Goal: Transaction & Acquisition: Purchase product/service

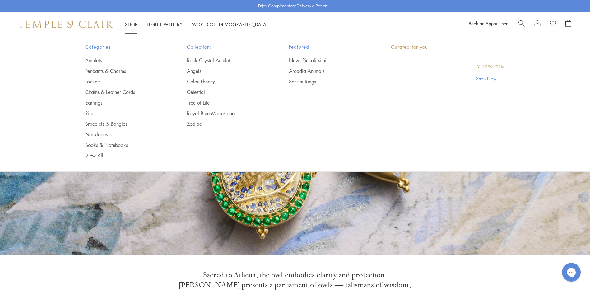
click at [126, 24] on link "Shop Shop" at bounding box center [131, 24] width 12 height 6
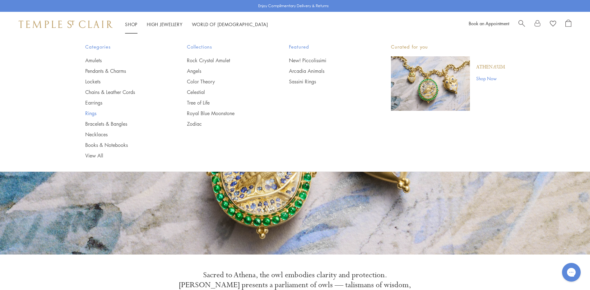
click at [91, 114] on link "Rings" at bounding box center [123, 113] width 77 height 7
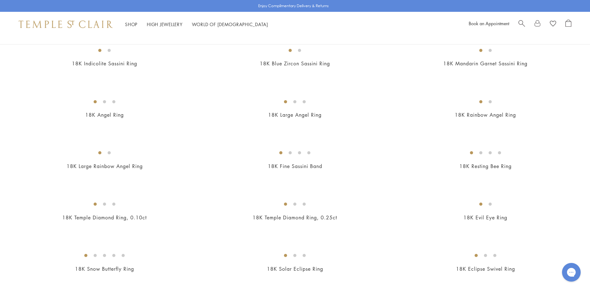
scroll to position [249, 0]
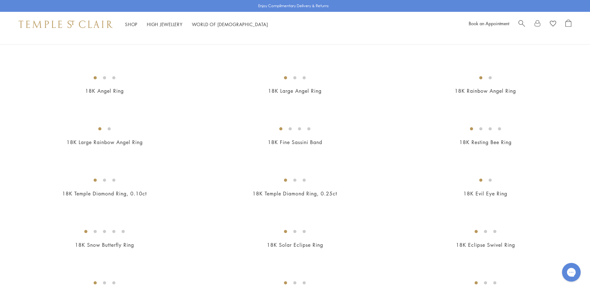
click at [0, 0] on img at bounding box center [0, 0] width 0 height 0
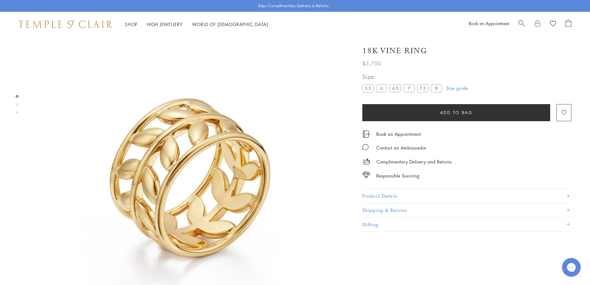
click at [437, 88] on label "8" at bounding box center [435, 88] width 11 height 8
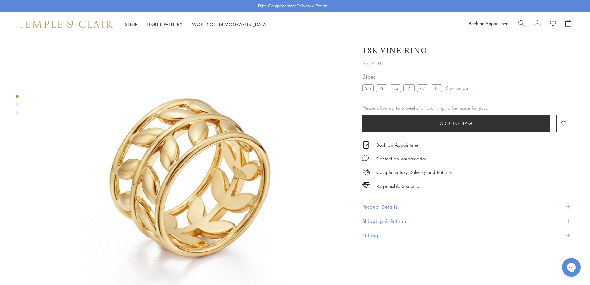
click at [383, 208] on button "Product Details" at bounding box center [466, 207] width 209 height 14
